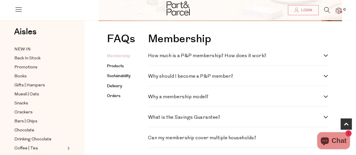
click at [194, 57] on h4 "How much is a P&P membership? How does it work?" at bounding box center [235, 55] width 175 height 5
click at [152, 57] on work\? "How much is a P&P membership? How does it work?" at bounding box center [150, 55] width 4 height 4
checkbox work\? "true"
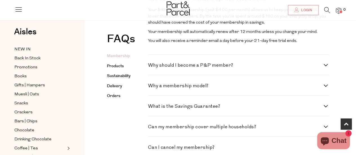
scroll to position [170, 0]
click at [199, 71] on div "Why should I become a P&P member? Becoming a P&P member gives you access to our…" at bounding box center [238, 64] width 181 height 21
click at [198, 65] on h4 "Why should I become a P&P member?" at bounding box center [235, 64] width 175 height 5
click at [152, 65] on member\? "Why should I become a P&P member?" at bounding box center [150, 64] width 4 height 4
checkbox member\? "true"
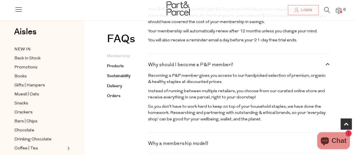
scroll to position [214, 0]
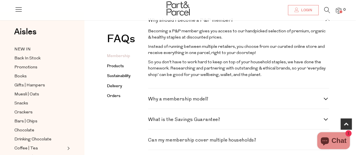
click at [197, 102] on h4 "Why a membership model?" at bounding box center [235, 99] width 175 height 5
click at [152, 100] on model\? "Why a membership model?" at bounding box center [150, 99] width 4 height 4
checkbox model\? "true"
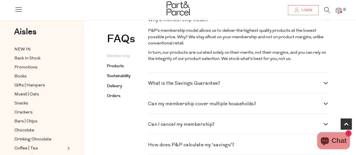
scroll to position [297, 0]
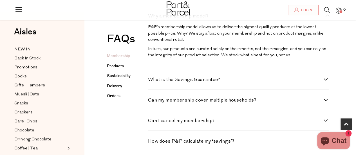
click at [194, 89] on div "What is the Savings Guarantee? This guarantee is our way of ensuring you receiv…" at bounding box center [238, 79] width 181 height 21
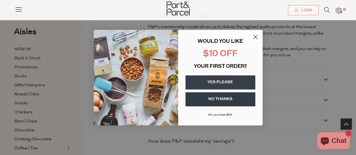
click at [192, 85] on button "YES PLEASE" at bounding box center [220, 82] width 70 height 14
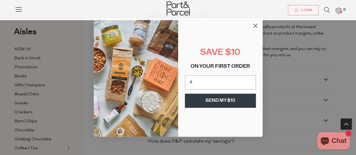
type input "[EMAIL_ADDRESS][DOMAIN_NAME]"
click at [231, 100] on button "SEND MY $10" at bounding box center [220, 101] width 71 height 14
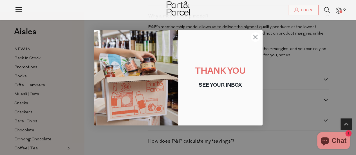
click at [255, 39] on circle "Close dialog" at bounding box center [254, 36] width 9 height 9
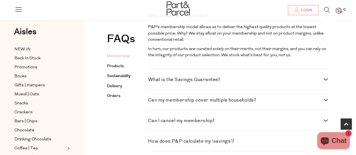
click at [261, 82] on h4 "What is the Savings Guarantee?" at bounding box center [235, 79] width 175 height 5
click at [152, 81] on Guarantee\? "What is the Savings Guarantee?" at bounding box center [150, 79] width 4 height 4
checkbox Guarantee\? "true"
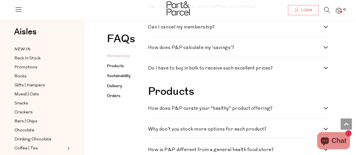
scroll to position [418, 0]
click at [255, 70] on h4 "Do I have to buy in bulk to receive such excellent prices?" at bounding box center [235, 68] width 175 height 5
click at [152, 69] on prices\? "Do I have to buy in bulk to receive such excellent prices?" at bounding box center [150, 68] width 4 height 4
checkbox prices\? "true"
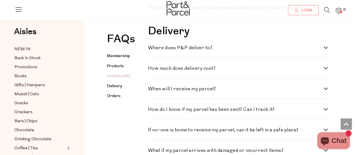
scroll to position [860, 0]
click at [233, 50] on h4 "Where does P&P deliver to?" at bounding box center [235, 47] width 175 height 5
click at [152, 49] on to\? "Where does P&P deliver to?" at bounding box center [150, 47] width 4 height 4
checkbox to\? "true"
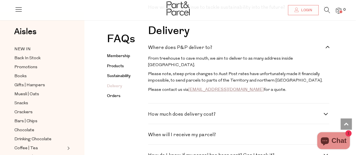
scroll to position [911, 0]
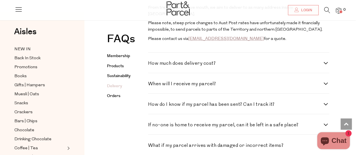
click at [231, 66] on h4 "How much does delivery cost?" at bounding box center [235, 63] width 175 height 5
click at [152, 65] on cost\? "How much does delivery cost?" at bounding box center [150, 63] width 4 height 4
checkbox cost\? "true"
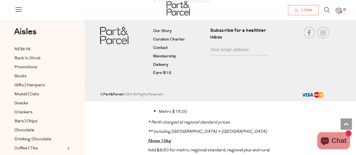
scroll to position [1047, 0]
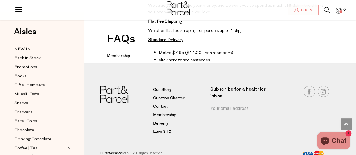
click at [217, 25] on p "Flat Fee Shipping" at bounding box center [238, 21] width 181 height 7
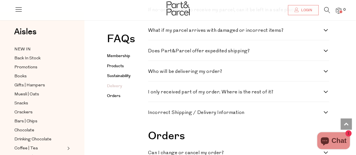
scroll to position [1358, 0]
click at [217, 19] on div "If no-one is home to receive my parcel, can it be left in a safe place? Yes. At…" at bounding box center [238, 9] width 181 height 21
click at [216, 12] on h4 "If no-one is home to receive my parcel, can it be left in a safe place?" at bounding box center [235, 9] width 175 height 5
click at [152, 11] on place\? "If no-one is home to receive my parcel, can it be left in a safe place?" at bounding box center [150, 9] width 4 height 4
checkbox place\? "true"
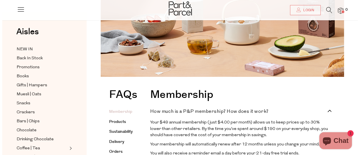
scroll to position [0, 0]
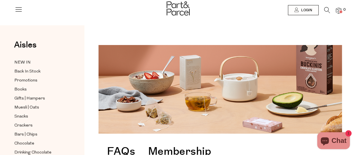
click at [326, 8] on icon at bounding box center [327, 10] width 6 height 6
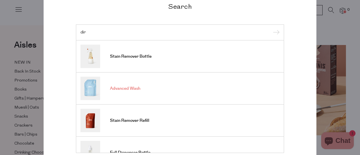
type input "dir"
click at [138, 89] on link "Advanced Wash" at bounding box center [179, 88] width 199 height 23
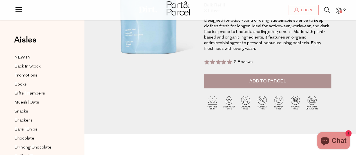
scroll to position [75, 0]
click at [224, 87] on button "Add to Parcel" at bounding box center [267, 82] width 127 height 14
